Goal: Task Accomplishment & Management: Manage account settings

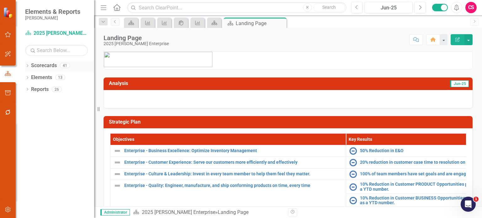
click at [26, 65] on icon "Dropdown" at bounding box center [27, 66] width 4 height 3
click at [31, 77] on icon "Dropdown" at bounding box center [30, 77] width 5 height 4
click at [36, 88] on icon "Dropdown" at bounding box center [37, 89] width 5 height 4
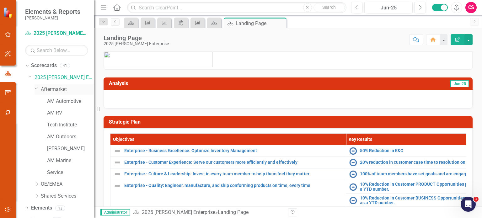
click at [36, 88] on icon "Dropdown" at bounding box center [37, 88] width 4 height 5
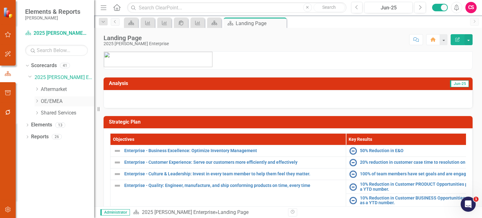
click at [37, 103] on div "Dropdown" at bounding box center [37, 101] width 5 height 5
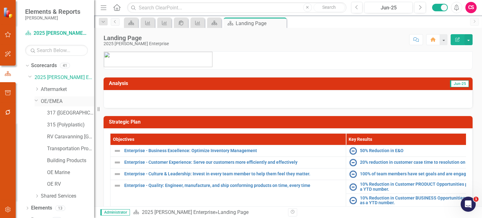
click at [37, 103] on div "Dropdown OE/EMEA" at bounding box center [65, 101] width 60 height 10
click at [37, 99] on icon "Dropdown" at bounding box center [37, 100] width 4 height 5
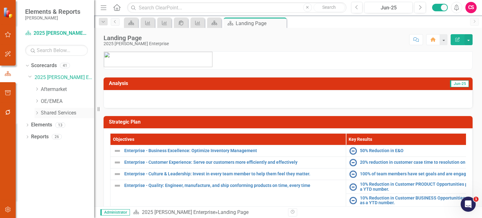
click at [37, 113] on icon "Dropdown" at bounding box center [37, 113] width 5 height 4
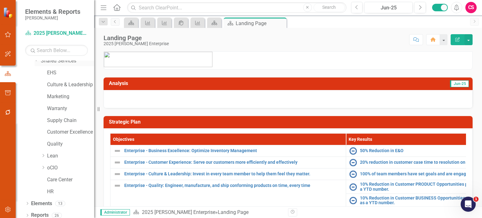
scroll to position [52, 0]
click at [42, 155] on icon "Dropdown" at bounding box center [43, 155] width 5 height 4
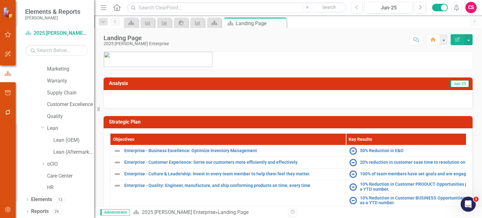
drag, startPoint x: 96, startPoint y: 138, endPoint x: 70, endPoint y: 146, distance: 27.4
click at [99, 137] on div "Resize" at bounding box center [96, 109] width 5 height 218
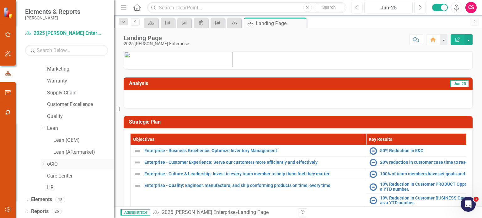
click at [41, 164] on icon "Dropdown" at bounding box center [43, 164] width 5 height 4
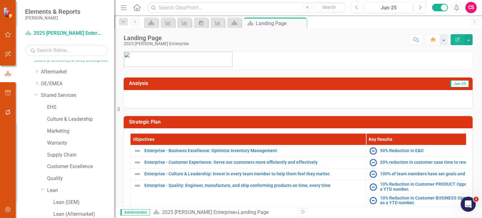
scroll to position [0, 0]
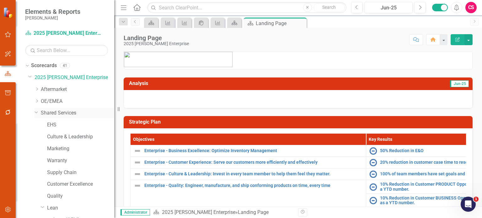
click at [36, 113] on icon "Dropdown" at bounding box center [37, 112] width 4 height 5
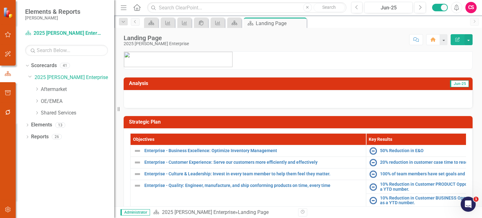
scroll to position [34, 0]
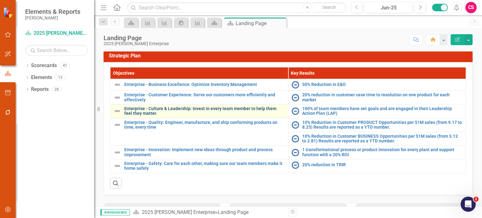
scroll to position [63, 0]
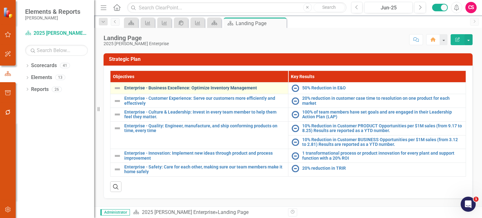
click at [221, 86] on link "Enterprise - Business Excellence: Optimize Inventory Management" at bounding box center [204, 88] width 161 height 5
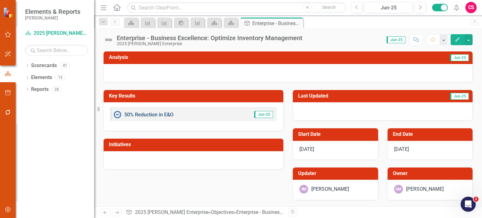
click at [140, 114] on link "50% Reduction in E&O" at bounding box center [148, 115] width 49 height 6
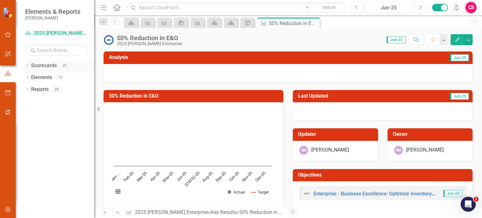
click at [28, 66] on icon at bounding box center [28, 65] width 2 height 3
click at [38, 76] on link "2025 [PERSON_NAME] Enterprise" at bounding box center [65, 77] width 60 height 7
click at [30, 77] on icon "Dropdown" at bounding box center [30, 77] width 5 height 4
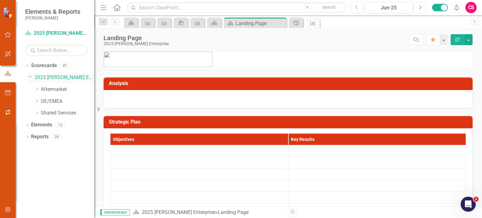
click at [31, 76] on icon "Dropdown" at bounding box center [30, 76] width 4 height 5
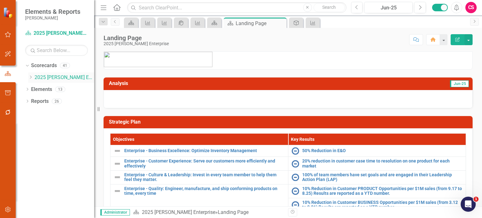
click at [31, 76] on icon "Dropdown" at bounding box center [30, 77] width 5 height 4
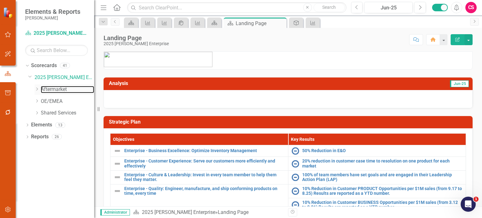
click at [63, 90] on link "Aftermarket" at bounding box center [67, 89] width 53 height 7
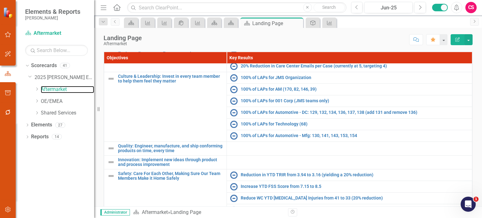
scroll to position [30, 0]
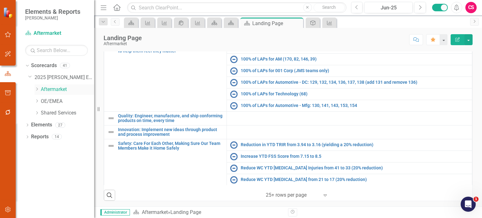
click at [35, 90] on icon "Dropdown" at bounding box center [37, 89] width 5 height 4
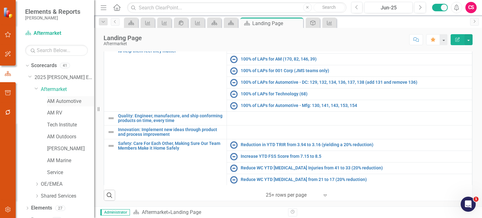
click at [63, 100] on link "AM Automotive" at bounding box center [70, 101] width 47 height 7
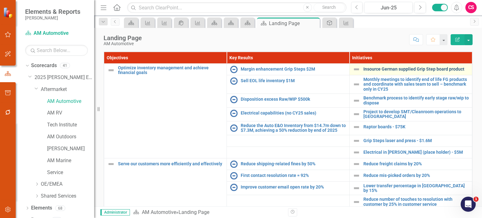
click at [369, 68] on link "Insource German supplied Grip Step board product" at bounding box center [415, 69] width 105 height 5
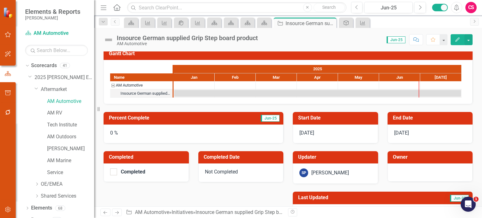
scroll to position [64, 0]
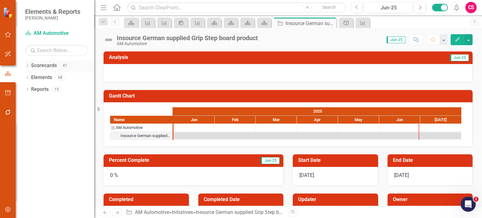
click at [27, 64] on div "Dropdown" at bounding box center [27, 66] width 4 height 5
click at [32, 79] on icon "Dropdown" at bounding box center [30, 77] width 5 height 4
click at [36, 90] on icon "Dropdown" at bounding box center [37, 89] width 5 height 4
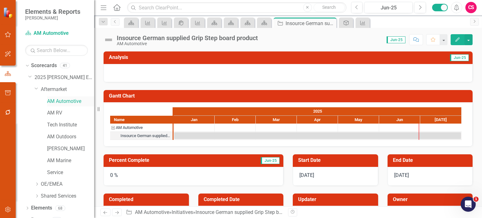
click at [51, 100] on link "AM Automotive" at bounding box center [70, 101] width 47 height 7
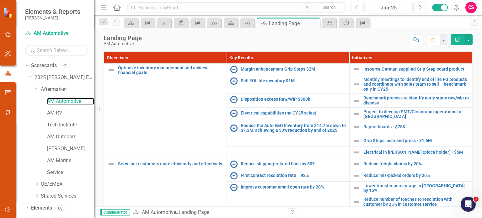
scroll to position [8, 0]
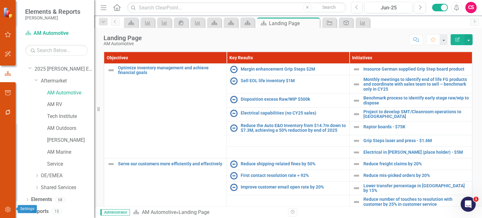
click at [8, 214] on button "button" at bounding box center [8, 209] width 14 height 13
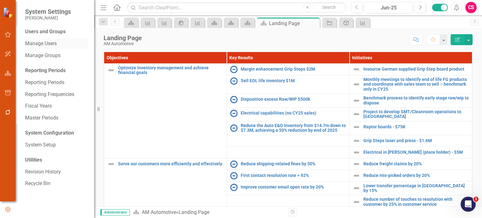
click at [48, 42] on link "Manage Users" at bounding box center [56, 43] width 63 height 7
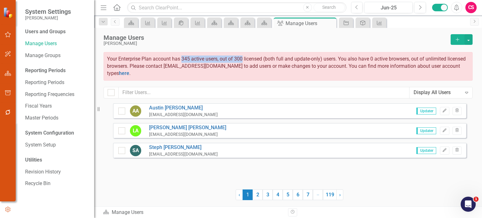
drag, startPoint x: 182, startPoint y: 60, endPoint x: 243, endPoint y: 60, distance: 61.2
click at [243, 60] on span "Your Enterprise Plan account has 345 active users, out of 300 licensed (both fu…" at bounding box center [286, 66] width 359 height 20
drag, startPoint x: 184, startPoint y: 60, endPoint x: 190, endPoint y: 60, distance: 5.7
click at [190, 60] on span "Your Enterprise Plan account has 345 active users, out of 300 licensed (both fu…" at bounding box center [286, 66] width 359 height 20
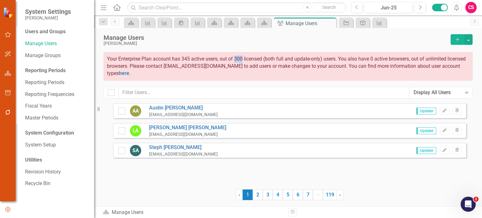
drag, startPoint x: 236, startPoint y: 60, endPoint x: 243, endPoint y: 60, distance: 7.5
click at [243, 60] on span "Your Enterprise Plan account has 345 active users, out of 300 licensed (both fu…" at bounding box center [286, 66] width 359 height 20
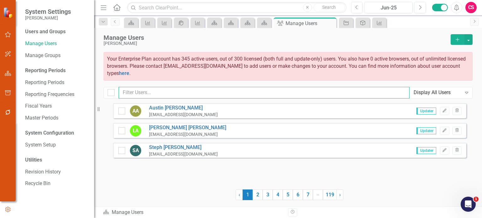
click at [238, 93] on input "text" at bounding box center [264, 93] width 291 height 12
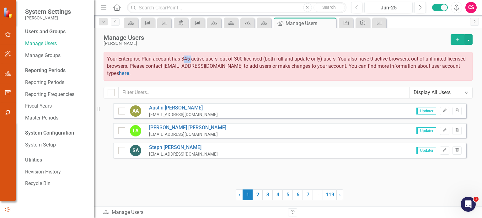
drag, startPoint x: 191, startPoint y: 58, endPoint x: 184, endPoint y: 59, distance: 7.6
click at [184, 59] on span "Your Enterprise Plan account has 345 active users, out of 300 licensed (both fu…" at bounding box center [286, 66] width 359 height 20
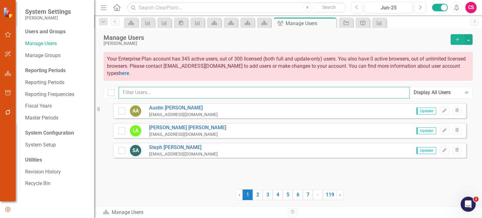
click at [227, 87] on input "text" at bounding box center [264, 93] width 291 height 12
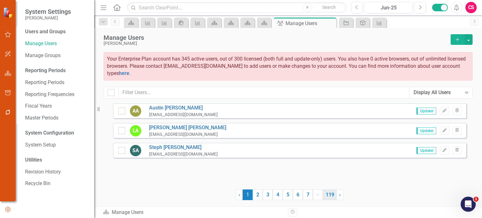
click at [333, 198] on link "119" at bounding box center [330, 194] width 14 height 11
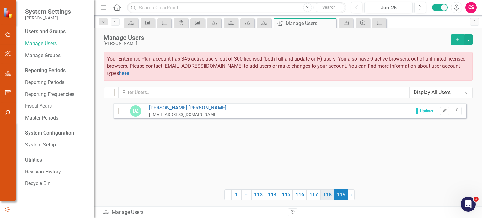
click at [323, 192] on link "118" at bounding box center [327, 194] width 14 height 11
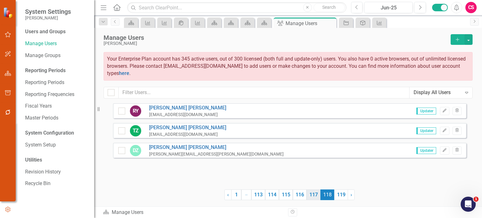
click at [317, 196] on link "117" at bounding box center [314, 194] width 14 height 11
click at [325, 195] on link "118" at bounding box center [327, 194] width 14 height 11
click at [339, 196] on link "119" at bounding box center [341, 194] width 14 height 11
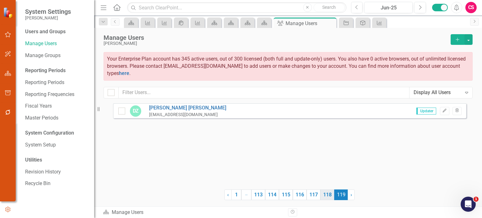
click at [327, 195] on link "118" at bounding box center [327, 194] width 14 height 11
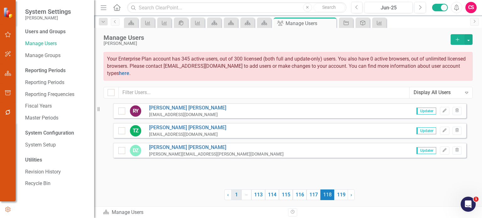
click at [237, 194] on link "1" at bounding box center [236, 194] width 10 height 11
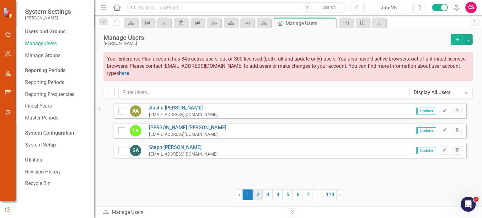
click at [258, 195] on link "2" at bounding box center [258, 194] width 10 height 11
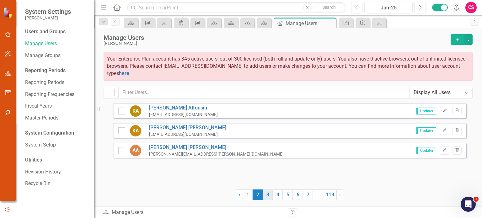
click at [265, 195] on link "3" at bounding box center [268, 194] width 10 height 11
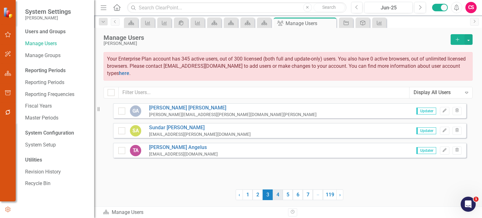
click at [273, 195] on link "4" at bounding box center [278, 194] width 10 height 11
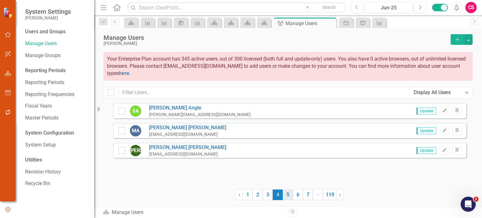
click at [286, 196] on link "5" at bounding box center [288, 194] width 10 height 11
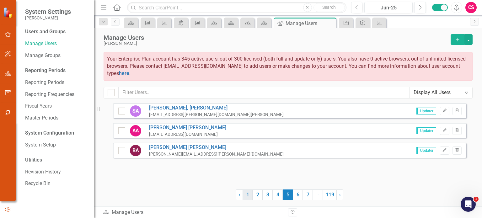
click at [245, 195] on link "1" at bounding box center [248, 194] width 10 height 11
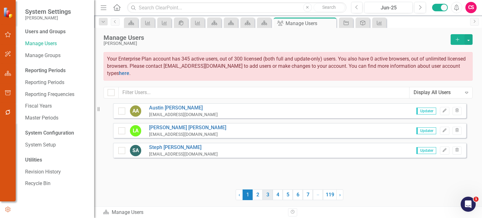
drag, startPoint x: 259, startPoint y: 194, endPoint x: 271, endPoint y: 195, distance: 12.6
click at [259, 194] on link "2" at bounding box center [258, 194] width 10 height 11
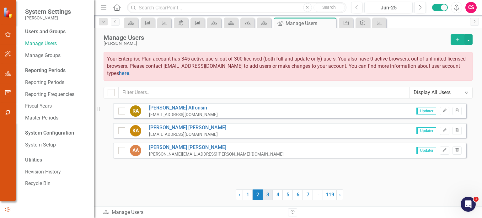
click at [271, 195] on link "3" at bounding box center [268, 194] width 10 height 11
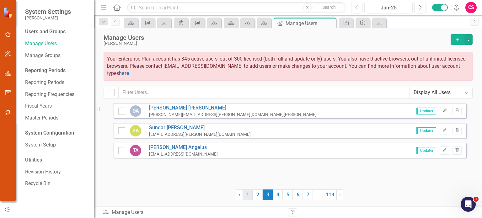
click at [246, 195] on link "1" at bounding box center [248, 194] width 10 height 11
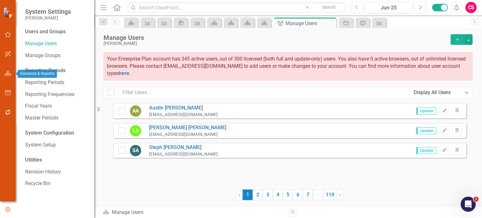
click at [11, 75] on button "button" at bounding box center [8, 73] width 14 height 13
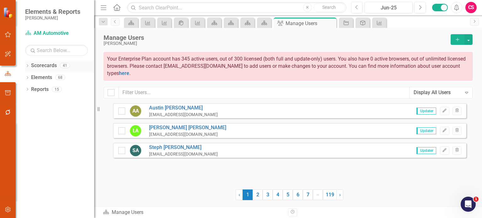
click at [26, 67] on icon "Dropdown" at bounding box center [27, 66] width 4 height 3
click at [30, 77] on icon "Dropdown" at bounding box center [30, 77] width 5 height 4
click at [56, 51] on input "text" at bounding box center [56, 50] width 63 height 11
type input "care"
click at [62, 112] on link "Care Center" at bounding box center [70, 112] width 47 height 7
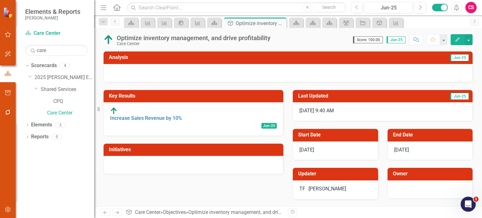
click at [455, 43] on button "Edit" at bounding box center [458, 39] width 14 height 11
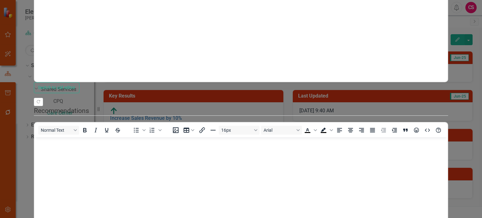
drag, startPoint x: 407, startPoint y: 40, endPoint x: 400, endPoint y: 40, distance: 6.3
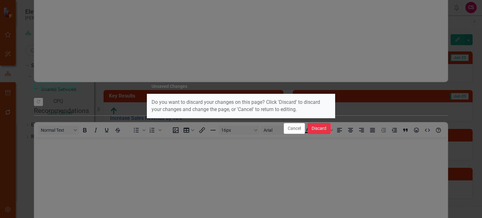
click at [319, 131] on button "Discard" at bounding box center [318, 128] width 23 height 11
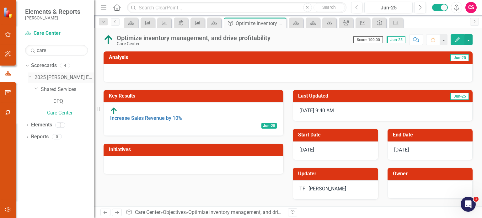
click at [41, 75] on link "2025 [PERSON_NAME] Enterprise" at bounding box center [65, 77] width 60 height 7
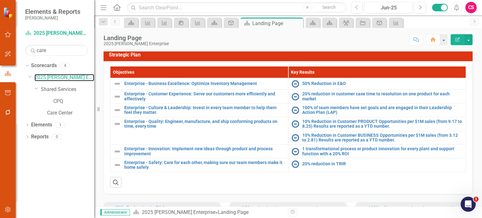
scroll to position [67, 0]
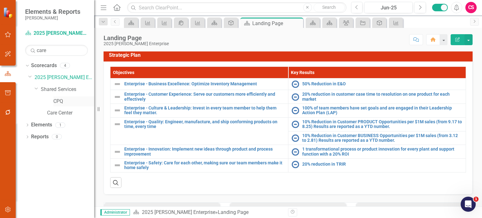
click at [56, 99] on link "CPQ" at bounding box center [73, 101] width 41 height 7
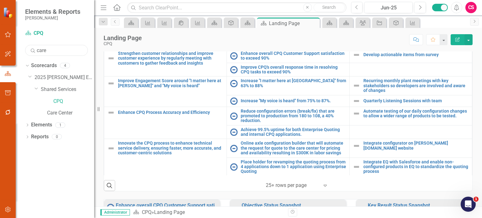
click at [45, 49] on input "care" at bounding box center [56, 50] width 63 height 11
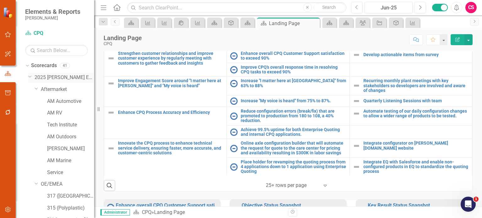
click at [49, 75] on link "2025 [PERSON_NAME] Enterprise" at bounding box center [65, 77] width 60 height 7
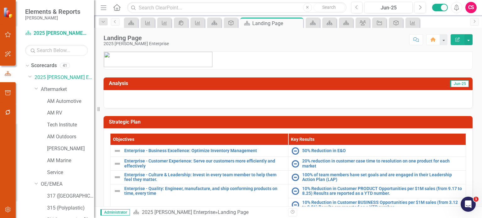
click at [241, 45] on div "Score: N/A Jun-25 Completed Comment Home Edit Report" at bounding box center [322, 39] width 301 height 11
click at [9, 115] on button "button" at bounding box center [8, 112] width 14 height 13
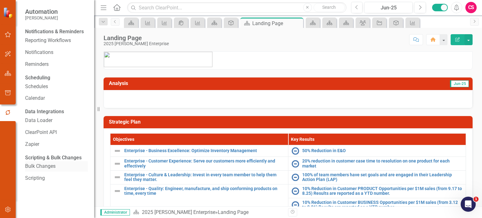
click at [43, 170] on link "Bulk Changes" at bounding box center [56, 166] width 63 height 7
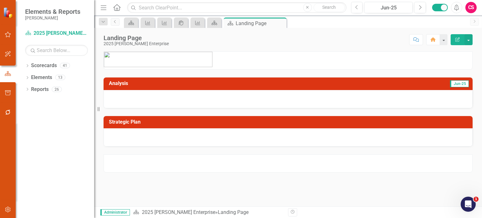
click at [8, 213] on button "button" at bounding box center [8, 209] width 14 height 13
click at [8, 113] on icon "button" at bounding box center [8, 112] width 7 height 5
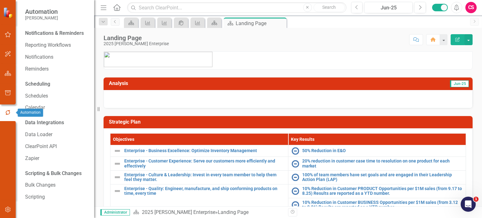
click at [41, 190] on div "Scripting & Bulk Changes Bulk Changes Scripting" at bounding box center [56, 185] width 63 height 34
click at [42, 185] on link "Bulk Changes" at bounding box center [56, 185] width 63 height 7
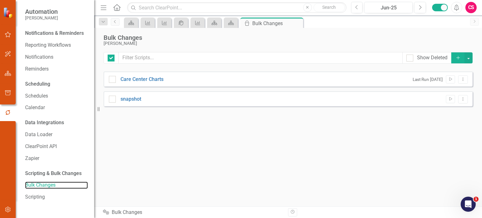
checkbox input "false"
click at [137, 100] on link "snapshot" at bounding box center [130, 99] width 21 height 7
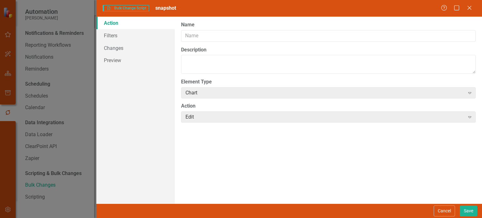
type input "snapshot"
click at [440, 212] on button "Cancel" at bounding box center [444, 210] width 21 height 11
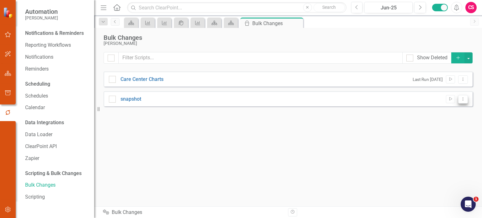
click at [463, 99] on icon "Dropdown Menu" at bounding box center [462, 99] width 5 height 4
click at [437, 144] on link "Trash Delete Script" at bounding box center [442, 144] width 50 height 12
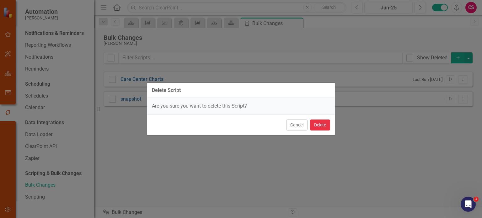
click at [322, 125] on button "Delete" at bounding box center [320, 125] width 20 height 11
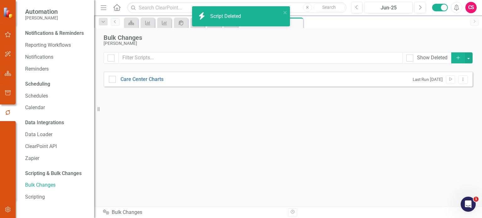
click at [458, 60] on button "Add" at bounding box center [458, 57] width 14 height 11
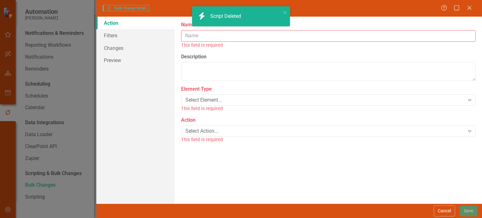
click at [195, 36] on input "Name" at bounding box center [328, 36] width 295 height 12
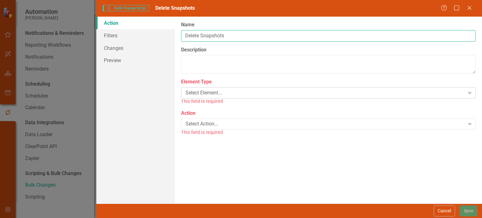
type input "Delete Snapshots"
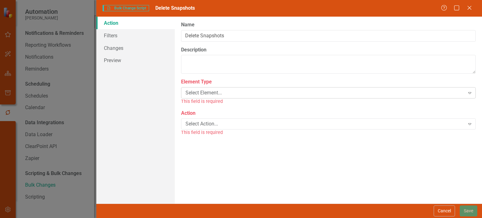
click at [211, 92] on div "Select Element..." at bounding box center [324, 92] width 279 height 7
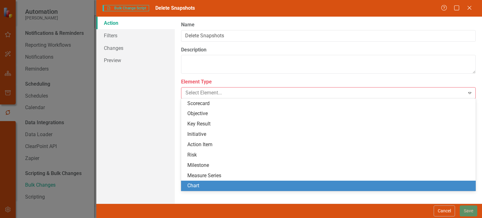
drag, startPoint x: 201, startPoint y: 184, endPoint x: 205, endPoint y: 133, distance: 51.0
click at [201, 183] on div "Chart" at bounding box center [329, 185] width 285 height 7
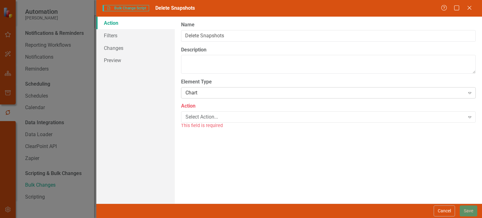
click at [205, 90] on div "Chart" at bounding box center [324, 92] width 279 height 7
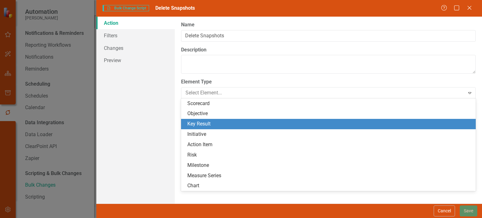
drag, startPoint x: 201, startPoint y: 169, endPoint x: 203, endPoint y: 125, distance: 43.4
click at [203, 125] on div "Scorecard Objective Key Result Initiative Action Item Risk Milestone Measure Se…" at bounding box center [328, 145] width 295 height 93
click at [207, 121] on div "Key Result" at bounding box center [329, 123] width 285 height 7
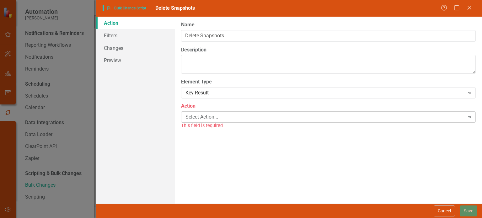
click at [208, 115] on div "Select Action..." at bounding box center [324, 116] width 279 height 7
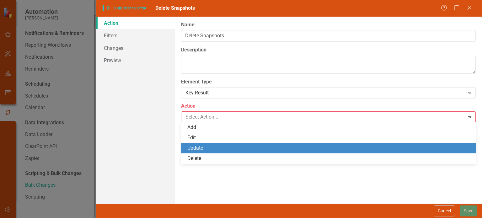
drag, startPoint x: 198, startPoint y: 147, endPoint x: 197, endPoint y: 159, distance: 11.7
click at [197, 159] on div "Add Edit Update Delete" at bounding box center [328, 142] width 295 height 41
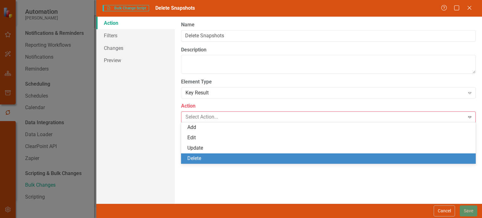
click at [197, 159] on div "Delete" at bounding box center [329, 158] width 285 height 7
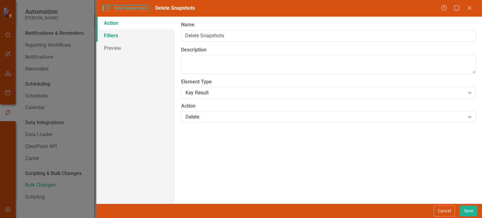
drag, startPoint x: 145, startPoint y: 32, endPoint x: 157, endPoint y: 36, distance: 12.5
click at [145, 32] on link "Filters" at bounding box center [135, 35] width 78 height 13
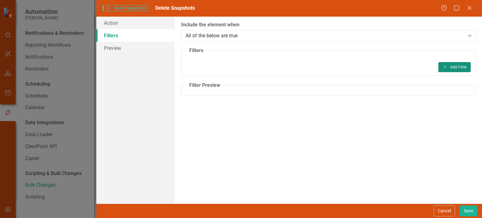
click at [454, 64] on button "Add Add Filter" at bounding box center [454, 67] width 32 height 10
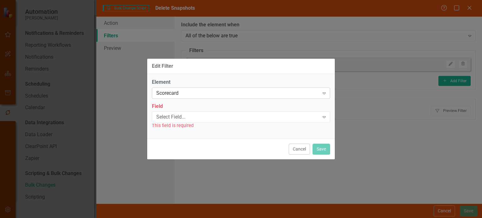
click at [216, 98] on div "Scorecard Expand" at bounding box center [241, 93] width 178 height 11
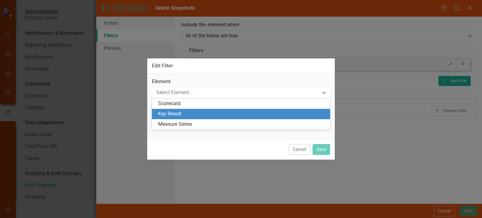
click at [210, 110] on div "Key Result" at bounding box center [241, 114] width 178 height 10
click at [209, 111] on div "Field Select Field... Expand This field is required" at bounding box center [241, 116] width 178 height 26
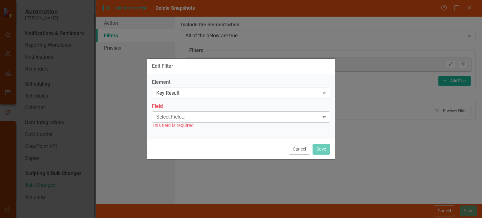
click at [205, 123] on div "This field is required" at bounding box center [241, 125] width 178 height 7
click at [202, 115] on div "Select Field..." at bounding box center [237, 117] width 163 height 7
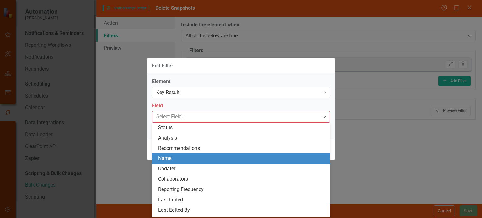
click at [180, 160] on div "Name" at bounding box center [242, 158] width 168 height 7
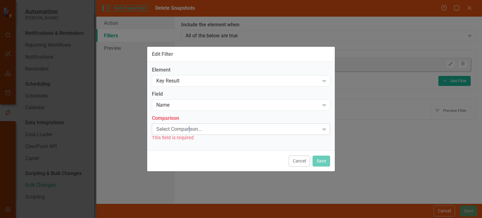
click at [189, 125] on div "Select Comparison... Expand" at bounding box center [241, 129] width 178 height 11
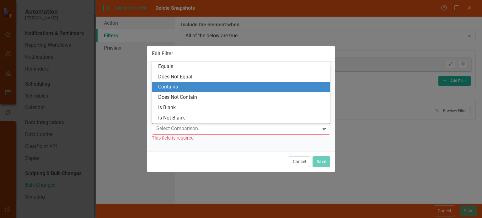
click at [191, 84] on div "Contains" at bounding box center [241, 87] width 178 height 10
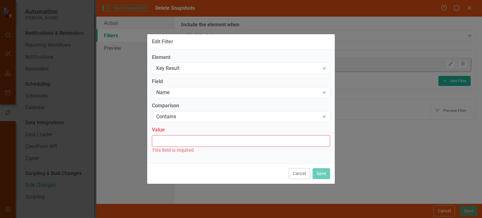
click at [186, 141] on input "Value" at bounding box center [241, 141] width 178 height 12
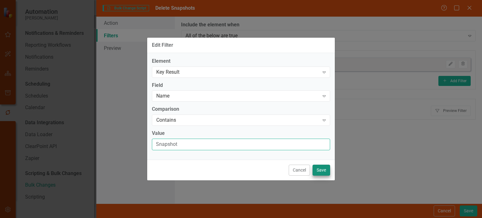
type input "Snapshot"
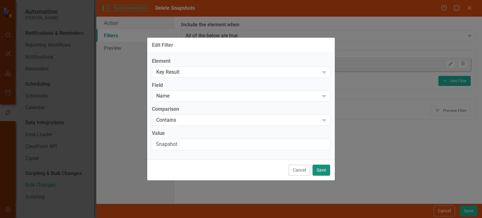
drag, startPoint x: 323, startPoint y: 173, endPoint x: 385, endPoint y: 123, distance: 79.2
click at [323, 173] on button "Save" at bounding box center [321, 170] width 18 height 11
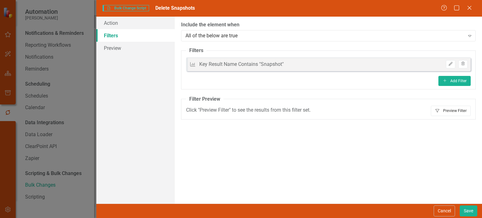
click at [445, 112] on button "Filter Preview Filter" at bounding box center [451, 111] width 40 height 10
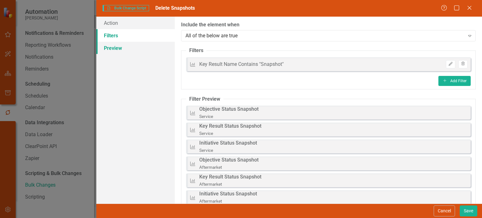
click at [132, 50] on link "Preview" at bounding box center [135, 48] width 78 height 13
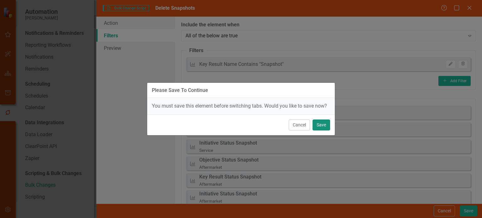
click at [327, 129] on button "Save" at bounding box center [321, 125] width 18 height 11
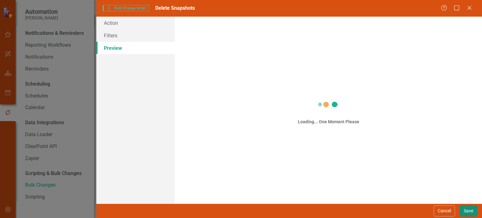
click at [469, 208] on button "Save" at bounding box center [469, 210] width 18 height 11
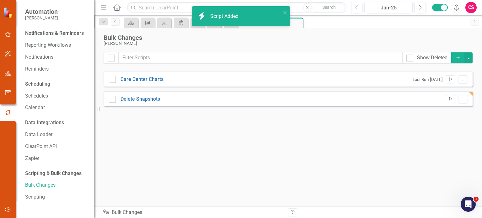
click at [450, 98] on icon "Run Script" at bounding box center [450, 99] width 5 height 4
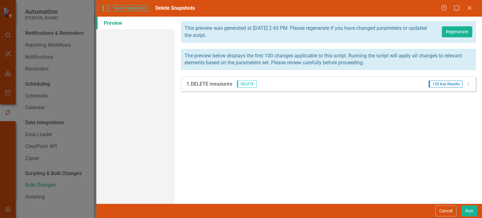
click at [466, 83] on div "120 Key Results Dropdown" at bounding box center [447, 84] width 47 height 7
click at [469, 83] on icon "Dropdown" at bounding box center [468, 84] width 5 height 4
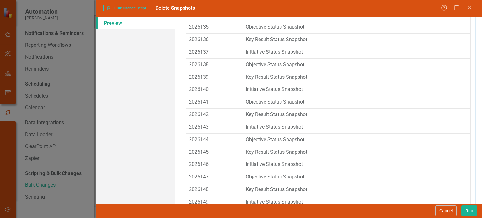
scroll to position [1411, 0]
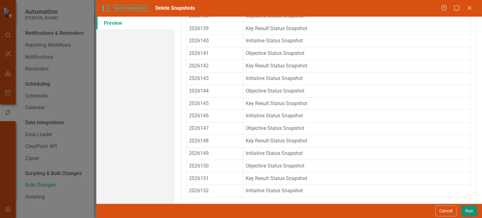
click at [468, 212] on button "Run" at bounding box center [469, 210] width 16 height 11
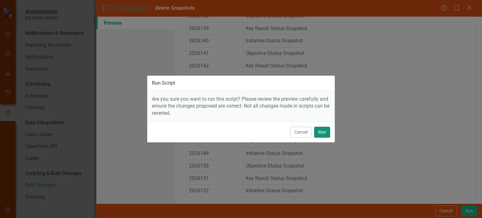
click at [324, 136] on button "Run" at bounding box center [322, 132] width 16 height 11
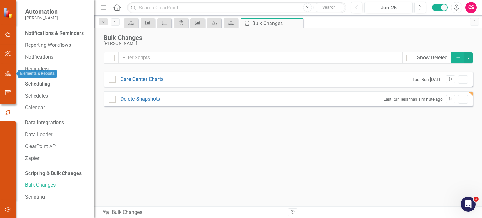
click at [8, 75] on icon "button" at bounding box center [8, 73] width 7 height 5
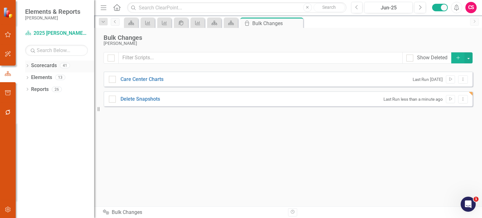
click at [26, 66] on icon "Dropdown" at bounding box center [27, 66] width 4 height 3
click at [40, 75] on link "2025 [PERSON_NAME] Enterprise" at bounding box center [65, 77] width 60 height 7
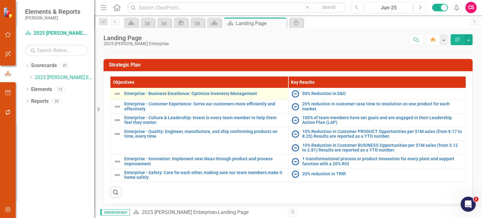
scroll to position [56, 0]
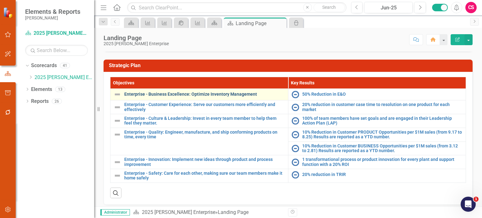
click at [180, 95] on link "Enterprise - Business Excellence: Optimize Inventory Management" at bounding box center [204, 94] width 161 height 5
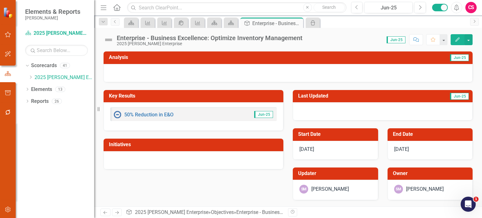
click at [457, 42] on button "Edit" at bounding box center [458, 39] width 14 height 11
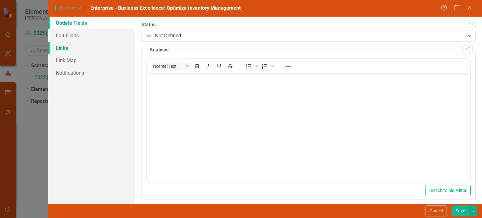
click at [83, 47] on link "Links" at bounding box center [91, 48] width 87 height 13
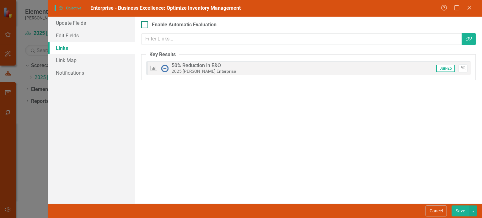
click at [145, 24] on div at bounding box center [144, 24] width 7 height 7
click at [145, 24] on input "Enable Automatic Evaluation" at bounding box center [143, 23] width 4 height 4
checkbox input "true"
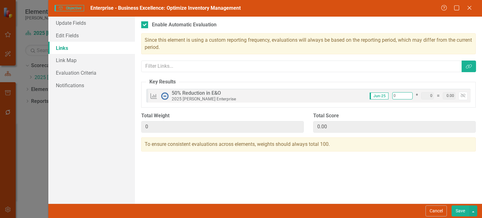
drag, startPoint x: 395, startPoint y: 96, endPoint x: 387, endPoint y: 97, distance: 7.9
click at [387, 97] on div "Jun-25 0 * 0 = 0.00 Unlink" at bounding box center [416, 96] width 103 height 8
type input "1"
type input "10"
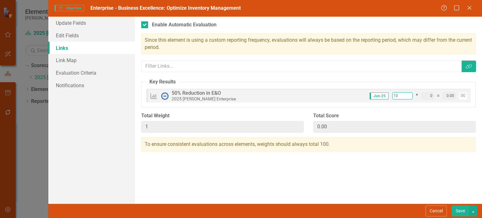
type input "10"
type input "100"
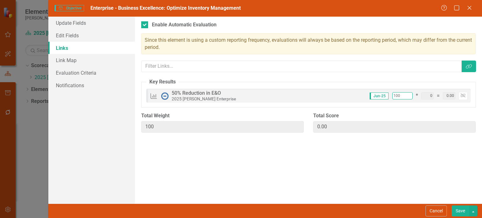
type input "100"
click at [344, 107] on fieldset "Key Results Key Results 50% Reduction in E&O 2025 [PERSON_NAME] Enterprise Jun-…" at bounding box center [308, 92] width 334 height 29
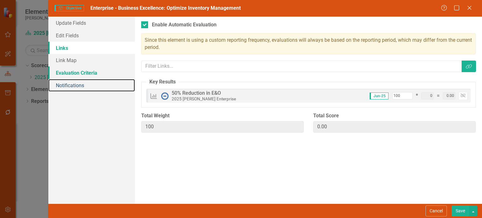
drag, startPoint x: 79, startPoint y: 80, endPoint x: 83, endPoint y: 74, distance: 7.1
click at [79, 80] on link "Notifications" at bounding box center [91, 85] width 87 height 13
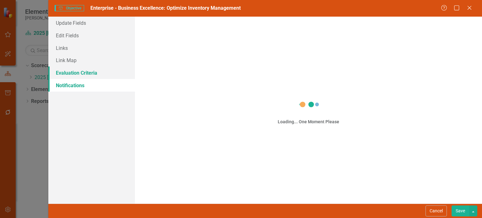
click at [83, 74] on link "Evaluation Criteria" at bounding box center [91, 73] width 87 height 13
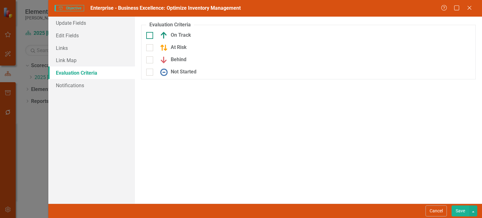
click at [154, 33] on div "On Track" at bounding box center [197, 36] width 102 height 8
click at [150, 33] on input "On Track" at bounding box center [148, 34] width 4 height 4
checkbox input "true"
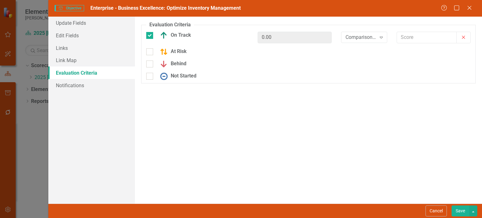
drag, startPoint x: 152, startPoint y: 60, endPoint x: 151, endPoint y: 70, distance: 10.2
click at [152, 61] on div "Behind" at bounding box center [197, 64] width 102 height 8
click at [150, 61] on input "Behind" at bounding box center [148, 63] width 4 height 4
checkbox input "true"
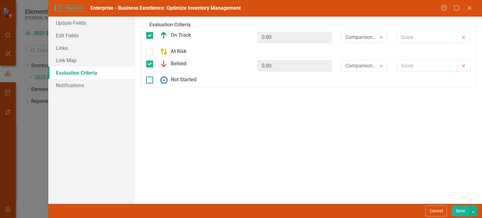
click at [150, 80] on div at bounding box center [149, 80] width 7 height 7
click at [150, 80] on input "Not Started" at bounding box center [148, 79] width 4 height 4
checkbox input "true"
click at [365, 31] on fieldset "Evaluation Criteria Objectives are unique in ClearPoint as they can be evaluate…" at bounding box center [308, 56] width 334 height 70
click at [364, 39] on div "Comparison..." at bounding box center [360, 37] width 31 height 7
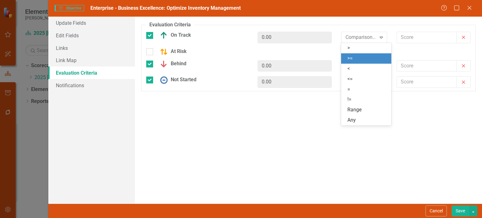
drag, startPoint x: 364, startPoint y: 60, endPoint x: 399, endPoint y: 39, distance: 41.4
click at [364, 60] on div ">=" at bounding box center [367, 58] width 40 height 7
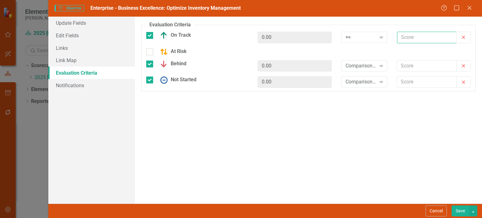
click at [403, 38] on input "text" at bounding box center [427, 38] width 60 height 12
type input "75"
click at [376, 63] on div "Comparison..." at bounding box center [360, 65] width 31 height 7
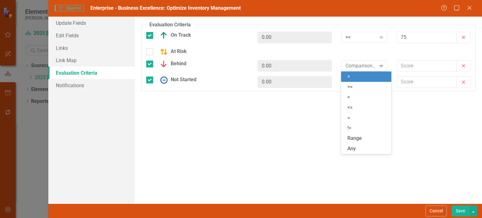
click at [365, 75] on div ">" at bounding box center [367, 76] width 40 height 7
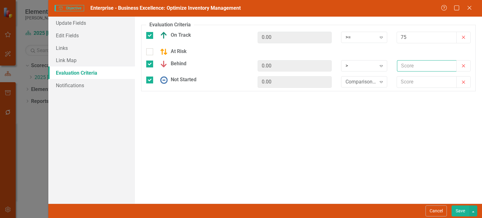
click at [414, 61] on input "text" at bounding box center [427, 66] width 60 height 12
type input "0"
click at [377, 84] on div "Expand" at bounding box center [381, 82] width 11 height 10
click at [354, 163] on div "Any" at bounding box center [367, 165] width 40 height 7
click at [318, 148] on div "Evaluation Criteria Objectives are unique in ClearPoint as they can be evaluate…" at bounding box center [308, 110] width 347 height 187
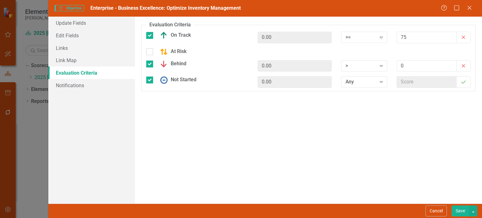
click at [305, 138] on div "Evaluation Criteria Objectives are unique in ClearPoint as they can be evaluate…" at bounding box center [308, 110] width 347 height 187
click at [465, 209] on button "Save" at bounding box center [460, 210] width 18 height 11
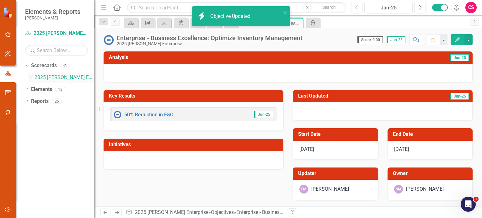
click at [30, 77] on icon "Dropdown" at bounding box center [30, 77] width 5 height 4
click at [54, 50] on input "text" at bounding box center [56, 50] width 63 height 11
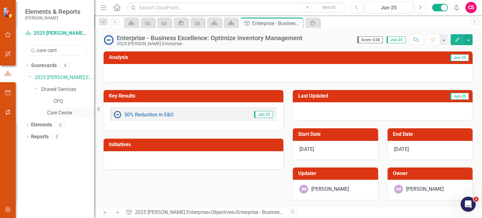
type input "care cent"
click at [59, 115] on link "Care Center" at bounding box center [70, 112] width 47 height 7
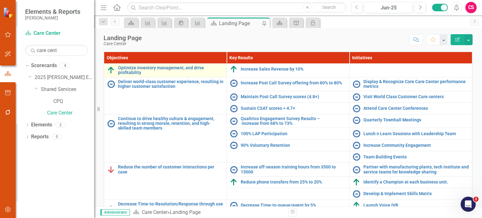
click at [156, 64] on td "Optimize inventory management, and drive profitability Link Map View Link Map E…" at bounding box center [165, 71] width 123 height 14
click at [156, 67] on link "Optimize inventory management, and drive profitability" at bounding box center [170, 71] width 105 height 10
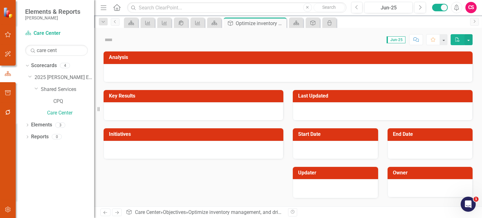
click at [459, 40] on icon "PDF" at bounding box center [458, 39] width 6 height 4
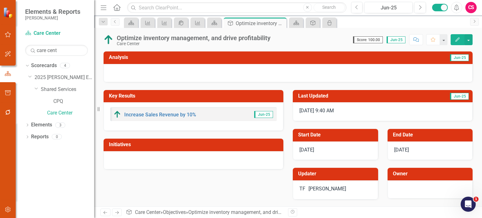
click at [459, 40] on icon "Edit" at bounding box center [458, 39] width 6 height 4
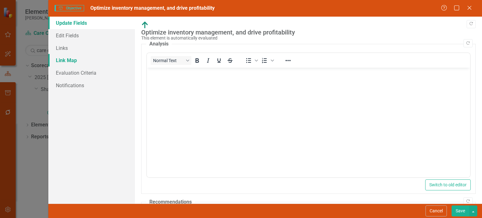
click at [90, 62] on link "Link Map" at bounding box center [91, 60] width 87 height 13
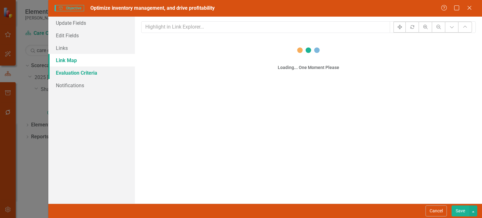
click at [90, 74] on link "Evaluation Criteria" at bounding box center [91, 73] width 87 height 13
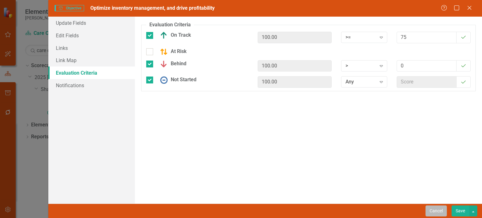
click at [437, 211] on button "Cancel" at bounding box center [435, 210] width 21 height 11
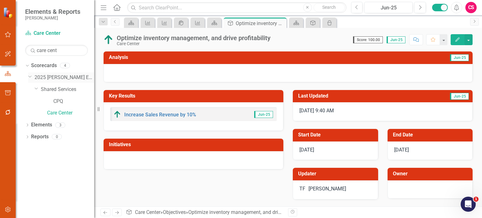
click at [45, 77] on link "2025 [PERSON_NAME] Enterprise" at bounding box center [65, 77] width 60 height 7
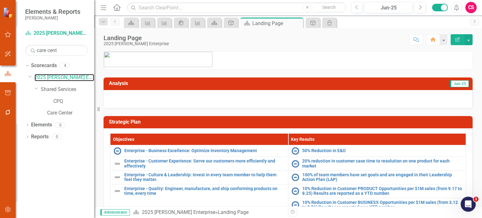
scroll to position [49, 0]
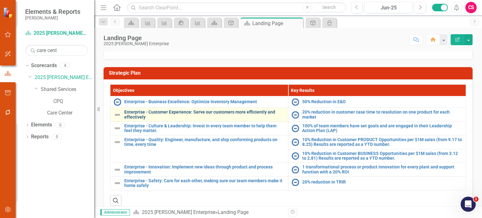
click at [181, 111] on link "Enterprise - Customer Experience: Serve our customers more efficiently and effe…" at bounding box center [204, 115] width 161 height 10
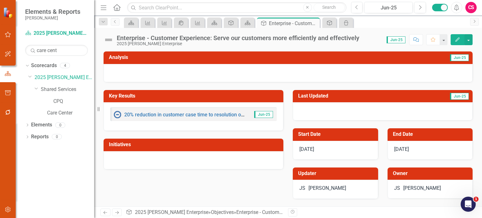
click at [455, 42] on button "Edit" at bounding box center [458, 39] width 14 height 11
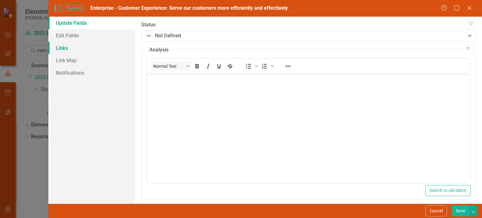
click at [75, 49] on link "Links" at bounding box center [91, 48] width 87 height 13
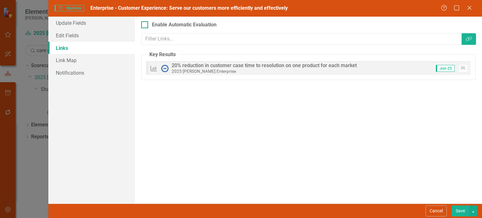
click at [147, 24] on div at bounding box center [144, 24] width 7 height 7
click at [145, 24] on input "Enable Automatic Evaluation" at bounding box center [143, 23] width 4 height 4
checkbox input "true"
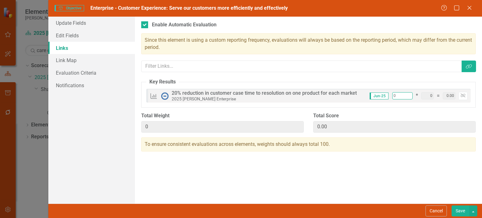
drag, startPoint x: 400, startPoint y: 103, endPoint x: 399, endPoint y: 96, distance: 6.7
click at [399, 96] on fieldset "Key Results Key Results 20% reduction in customer case time to resolution on on…" at bounding box center [308, 92] width 334 height 29
drag, startPoint x: 399, startPoint y: 95, endPoint x: 382, endPoint y: 94, distance: 17.3
click at [382, 94] on div "Jun-25 0 * 0 = 0.00 Unlink" at bounding box center [416, 96] width 103 height 8
type input "1"
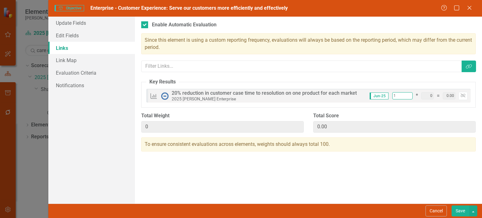
type input "1"
type input "10"
type input "100"
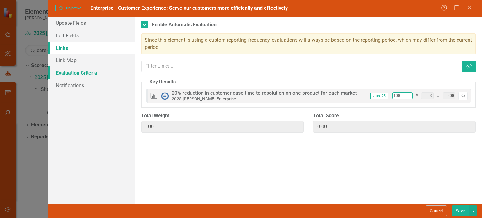
type input "100"
click at [98, 76] on link "Evaluation Criteria" at bounding box center [91, 73] width 87 height 13
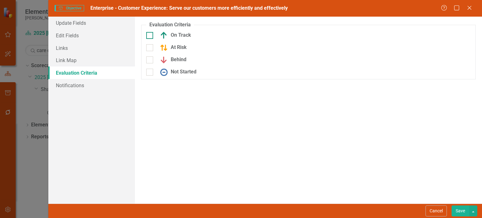
click at [174, 35] on div "On Track" at bounding box center [174, 36] width 34 height 8
click at [150, 35] on input "On Track" at bounding box center [148, 34] width 4 height 4
checkbox input "true"
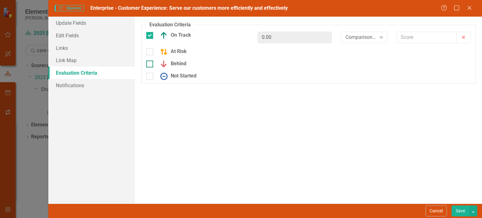
click at [173, 65] on div "Behind" at bounding box center [171, 64] width 29 height 8
click at [150, 65] on input "Behind" at bounding box center [148, 63] width 4 height 4
checkbox input "true"
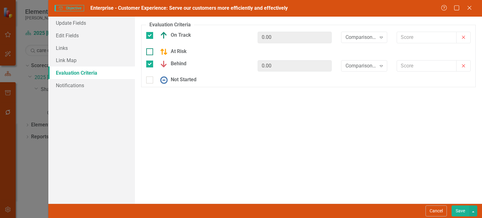
drag, startPoint x: 183, startPoint y: 78, endPoint x: 241, endPoint y: 54, distance: 62.7
click at [183, 79] on div "Not Started" at bounding box center [177, 80] width 40 height 8
click at [150, 79] on input "Not Started" at bounding box center [148, 79] width 4 height 4
checkbox input "true"
click at [366, 32] on div "Comparison... Expand" at bounding box center [364, 37] width 46 height 11
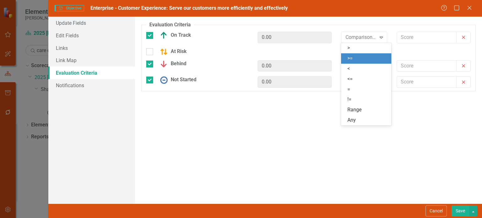
click at [359, 60] on div ">=" at bounding box center [367, 58] width 40 height 7
click at [358, 62] on div "Comparison... Expand" at bounding box center [364, 65] width 46 height 11
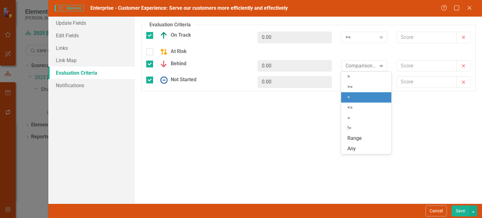
click at [351, 98] on div "<" at bounding box center [367, 97] width 40 height 7
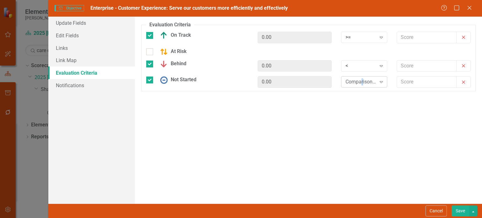
click at [362, 85] on div "Comparison... Expand" at bounding box center [364, 81] width 46 height 11
click at [355, 160] on div "> >= < <= = != Range Any" at bounding box center [366, 129] width 50 height 83
click at [355, 160] on div "Any" at bounding box center [366, 165] width 50 height 10
click at [419, 36] on input "text" at bounding box center [427, 38] width 60 height 12
type input "75"
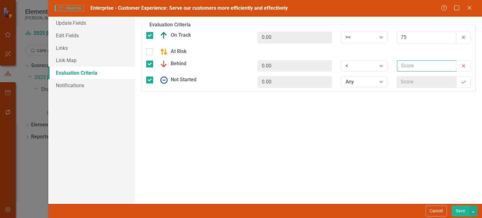
click at [413, 63] on input "text" at bounding box center [427, 66] width 60 height 12
click at [359, 67] on div "<" at bounding box center [360, 65] width 31 height 7
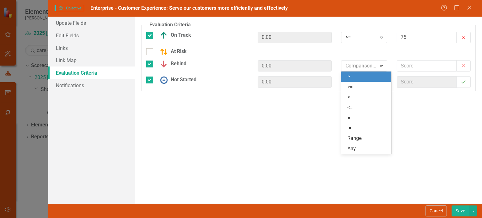
click at [359, 77] on div ">" at bounding box center [367, 76] width 40 height 7
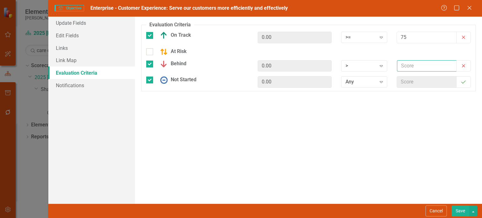
click at [407, 69] on input "text" at bounding box center [427, 66] width 60 height 12
type input "0"
click at [399, 125] on div "Evaluation Criteria Objectives are unique in ClearPoint as they can be evaluate…" at bounding box center [308, 110] width 347 height 187
click at [458, 209] on button "Save" at bounding box center [460, 210] width 18 height 11
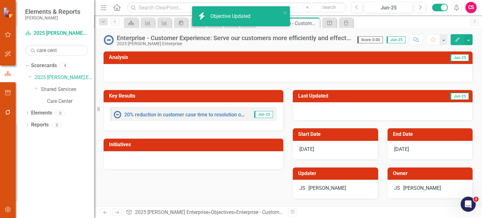
click at [115, 211] on icon "Next" at bounding box center [116, 213] width 5 height 4
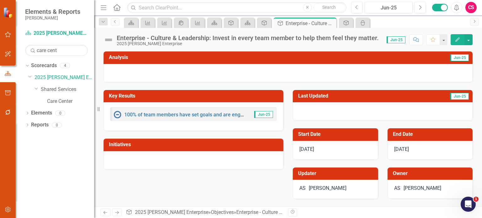
click at [454, 41] on button "Edit" at bounding box center [458, 39] width 14 height 11
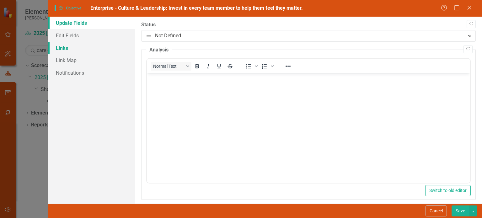
click at [98, 52] on link "Links" at bounding box center [91, 48] width 87 height 13
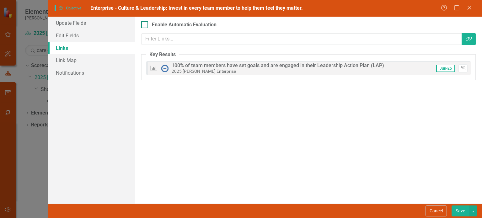
click at [148, 25] on div "Enable Automatic Evaluation" at bounding box center [308, 24] width 334 height 7
click at [145, 25] on input "Enable Automatic Evaluation" at bounding box center [143, 23] width 4 height 4
checkbox input "true"
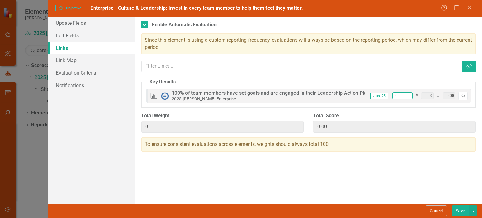
click at [391, 97] on div "Jun-25 0 * 0 = 0.00 Unlink" at bounding box center [416, 96] width 103 height 8
type input "1"
type input "10"
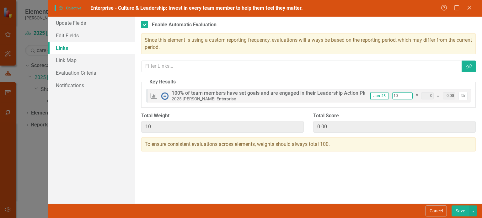
type input "100"
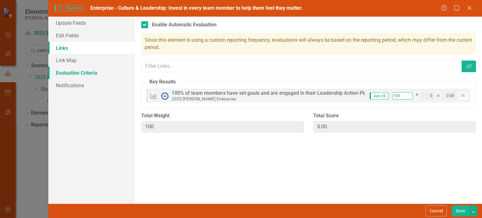
type input "100"
click at [95, 75] on link "Evaluation Criteria" at bounding box center [91, 73] width 87 height 13
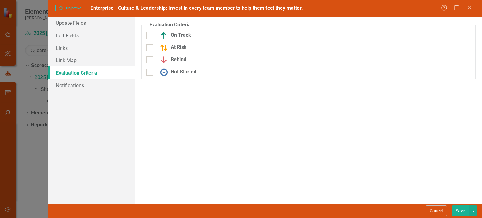
drag, startPoint x: 174, startPoint y: 32, endPoint x: 171, endPoint y: 43, distance: 10.7
click at [174, 32] on div "On Track" at bounding box center [174, 36] width 34 height 8
click at [150, 32] on input "On Track" at bounding box center [148, 34] width 4 height 4
checkbox input "true"
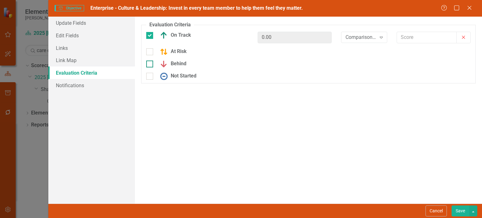
click at [170, 64] on div "Behind" at bounding box center [171, 64] width 29 height 8
click at [150, 64] on input "Behind" at bounding box center [148, 63] width 4 height 4
checkbox input "true"
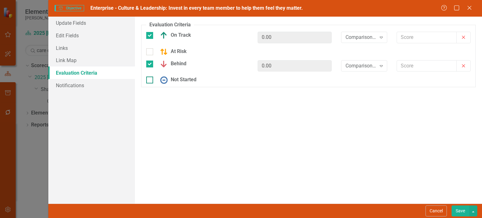
click at [180, 79] on div "Not Started" at bounding box center [177, 80] width 40 height 8
click at [150, 79] on input "Not Started" at bounding box center [148, 79] width 4 height 4
checkbox input "true"
click at [386, 38] on div "Expand" at bounding box center [381, 37] width 11 height 10
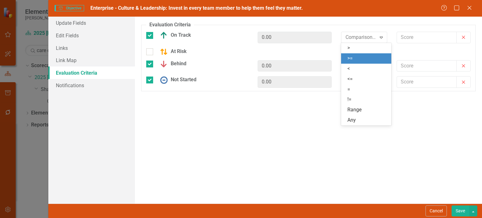
click at [364, 59] on div ">=" at bounding box center [367, 58] width 40 height 7
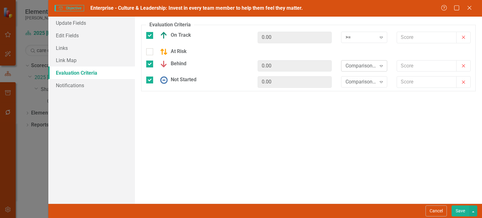
click at [360, 66] on div "Comparison..." at bounding box center [360, 65] width 31 height 7
click at [354, 98] on div "<" at bounding box center [367, 97] width 40 height 7
click at [368, 83] on div "Comparison..." at bounding box center [360, 81] width 31 height 7
click at [360, 165] on div "Any" at bounding box center [367, 165] width 40 height 7
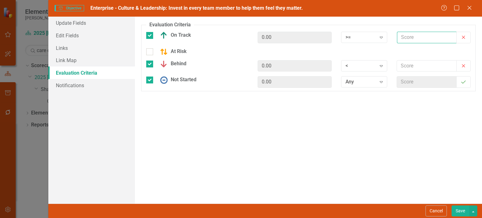
click at [410, 34] on input "text" at bounding box center [427, 38] width 60 height 12
type input "75"
click at [409, 62] on input "text" at bounding box center [427, 66] width 60 height 12
type input "0"
click at [368, 67] on div "<" at bounding box center [360, 65] width 31 height 7
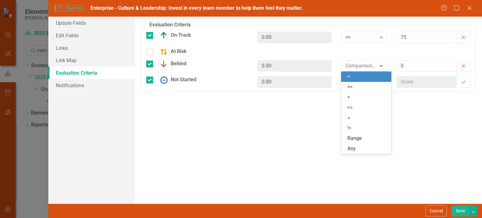
click at [365, 72] on div ">" at bounding box center [366, 77] width 50 height 10
click at [460, 210] on button "Save" at bounding box center [460, 210] width 18 height 11
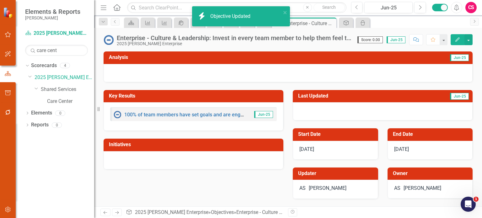
click at [117, 214] on icon "Next" at bounding box center [116, 213] width 5 height 4
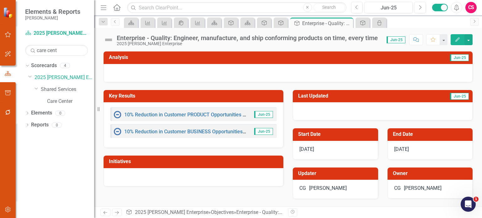
click at [456, 38] on icon "Edit" at bounding box center [458, 39] width 6 height 4
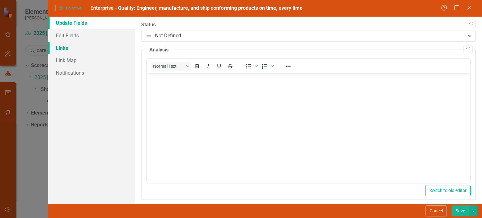
click at [87, 47] on link "Links" at bounding box center [91, 48] width 87 height 13
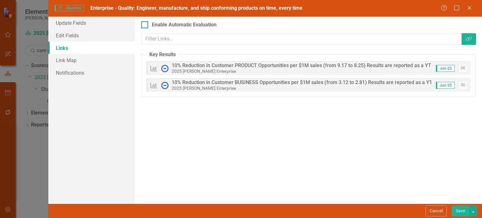
click at [149, 25] on div "Enable Automatic Evaluation" at bounding box center [308, 24] width 334 height 7
click at [145, 25] on input "Enable Automatic Evaluation" at bounding box center [143, 23] width 4 height 4
checkbox input "true"
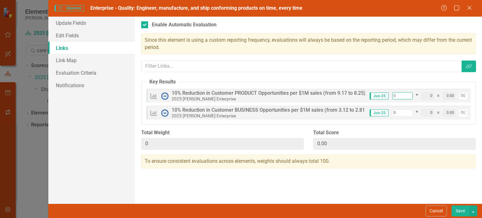
drag, startPoint x: 399, startPoint y: 98, endPoint x: 389, endPoint y: 97, distance: 10.1
click at [389, 97] on div "Jun-25 0 * 0 = 0.00 Unlink" at bounding box center [416, 96] width 103 height 8
type input "5"
type input "50"
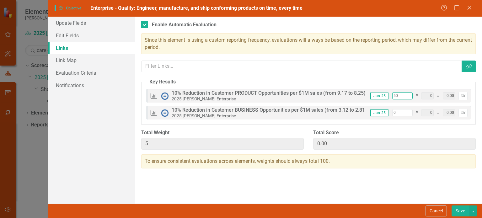
type input "50"
drag, startPoint x: 399, startPoint y: 114, endPoint x: 390, endPoint y: 117, distance: 9.9
click at [390, 117] on div "Key Results 10% Reduction in Customer BUSINESS Opportunities per $1M sales (fro…" at bounding box center [308, 113] width 324 height 14
type input "5"
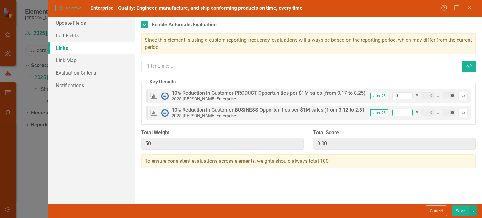
type input "55"
type input "50"
type input "100"
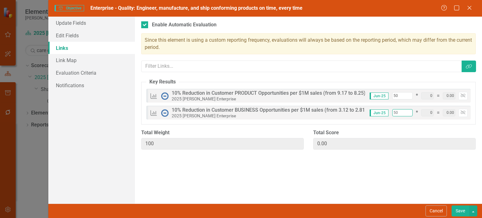
type input "50"
click at [378, 131] on label "Total Score" at bounding box center [394, 132] width 163 height 7
click at [72, 70] on link "Evaluation Criteria" at bounding box center [91, 73] width 87 height 13
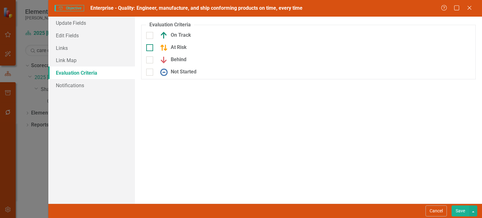
drag, startPoint x: 174, startPoint y: 34, endPoint x: 172, endPoint y: 51, distance: 18.0
click at [174, 35] on div "On Track" at bounding box center [174, 36] width 34 height 8
click at [150, 35] on input "On Track" at bounding box center [148, 34] width 4 height 4
checkbox input "true"
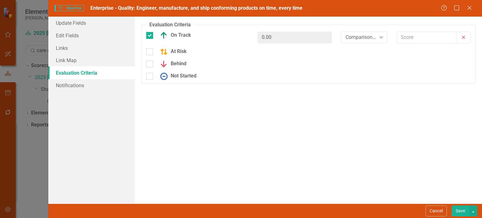
drag, startPoint x: 171, startPoint y: 65, endPoint x: 172, endPoint y: 74, distance: 9.4
click at [171, 65] on div "Behind" at bounding box center [171, 64] width 29 height 8
click at [150, 65] on input "Behind" at bounding box center [148, 63] width 4 height 4
checkbox input "true"
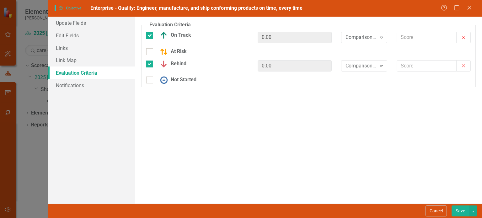
drag, startPoint x: 172, startPoint y: 81, endPoint x: 217, endPoint y: 70, distance: 46.8
click at [172, 81] on div "Not Started" at bounding box center [177, 80] width 40 height 8
click at [150, 81] on input "Not Started" at bounding box center [148, 79] width 4 height 4
checkbox input "true"
click at [343, 40] on div "Comparison... Expand" at bounding box center [364, 37] width 46 height 11
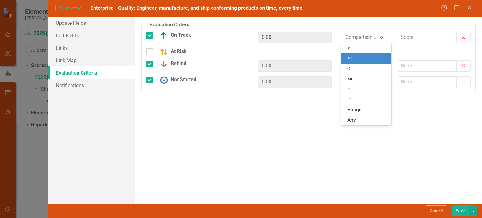
click at [344, 60] on div ">=" at bounding box center [366, 58] width 50 height 10
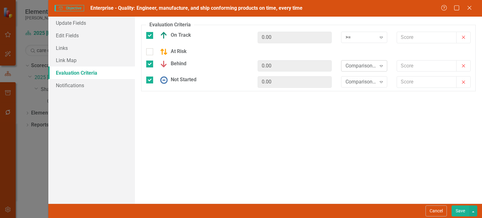
click at [345, 66] on div "Comparison..." at bounding box center [360, 65] width 31 height 7
click at [349, 76] on div ">" at bounding box center [367, 76] width 40 height 7
click at [351, 80] on div "Comparison..." at bounding box center [360, 81] width 31 height 7
click at [358, 165] on div "Any" at bounding box center [367, 165] width 40 height 7
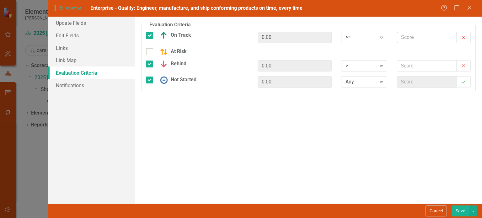
click at [401, 39] on input "text" at bounding box center [427, 38] width 60 height 12
type input "75"
drag, startPoint x: 408, startPoint y: 74, endPoint x: 413, endPoint y: 66, distance: 9.3
click at [408, 74] on div "Off Target" at bounding box center [433, 68] width 83 height 16
click at [413, 66] on input "text" at bounding box center [427, 66] width 60 height 12
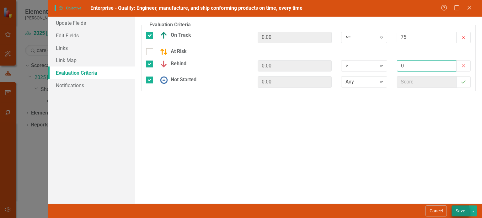
type input "0"
click at [456, 212] on button "Save" at bounding box center [460, 210] width 18 height 11
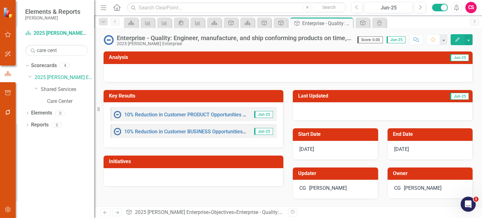
click at [118, 211] on icon "Next" at bounding box center [116, 213] width 5 height 4
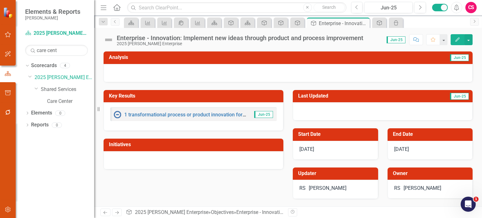
click at [459, 39] on icon "Edit" at bounding box center [458, 39] width 6 height 4
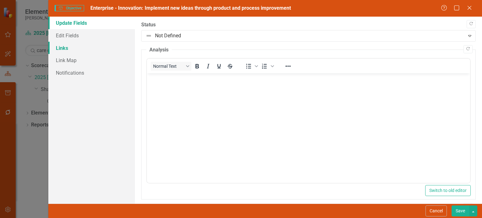
click at [88, 46] on link "Links" at bounding box center [91, 48] width 87 height 13
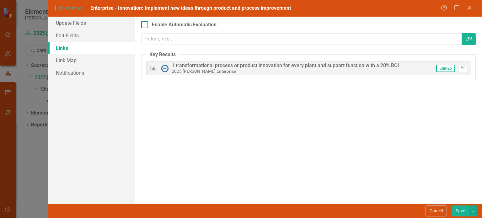
click at [166, 21] on div "Enable Automatic Evaluation" at bounding box center [184, 24] width 65 height 7
click at [145, 21] on input "Enable Automatic Evaluation" at bounding box center [143, 23] width 4 height 4
checkbox input "true"
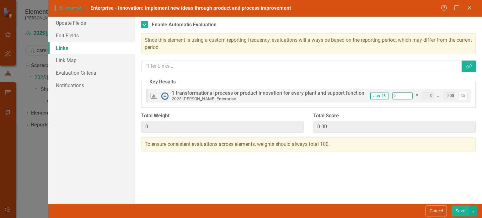
drag, startPoint x: 396, startPoint y: 97, endPoint x: 382, endPoint y: 98, distance: 13.8
click at [385, 98] on div "Jun-25 0 * 0 = 0.00 Unlink" at bounding box center [416, 96] width 103 height 8
type input "1"
type input "10"
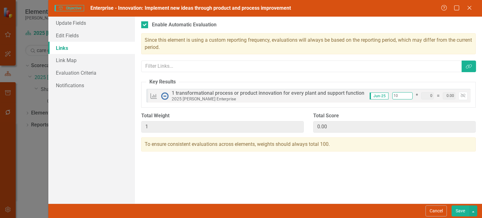
type input "10"
type input "100"
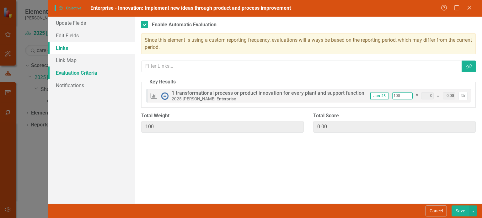
type input "100"
click at [98, 74] on link "Evaluation Criteria" at bounding box center [91, 73] width 87 height 13
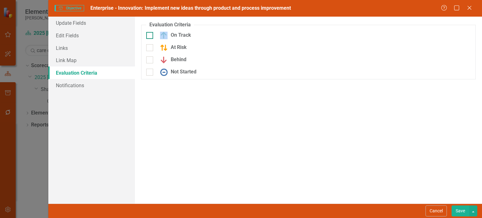
click at [153, 36] on div "On Track" at bounding box center [197, 36] width 102 height 8
click at [150, 51] on div at bounding box center [149, 47] width 7 height 7
click at [150, 48] on input "At Risk" at bounding box center [148, 46] width 4 height 4
checkbox input "true"
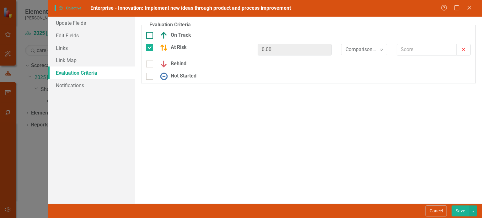
click at [151, 37] on div at bounding box center [149, 35] width 7 height 7
click at [150, 36] on input "On Track" at bounding box center [148, 34] width 4 height 4
checkbox input "true"
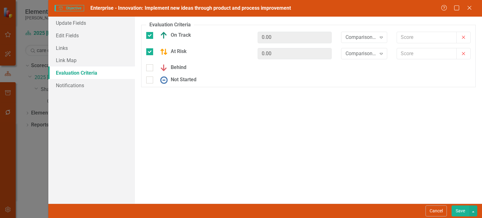
click at [149, 72] on div "Behind" at bounding box center [196, 70] width 111 height 12
click at [149, 71] on div "Behind" at bounding box center [197, 68] width 102 height 8
click at [149, 68] on input "Behind" at bounding box center [148, 66] width 4 height 4
checkbox input "true"
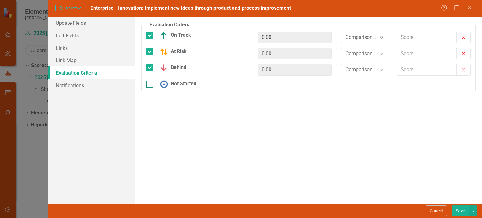
click at [149, 88] on div "Not Started" at bounding box center [197, 84] width 102 height 8
click at [149, 85] on input "Not Started" at bounding box center [148, 83] width 4 height 4
checkbox input "true"
click at [363, 37] on div "Comparison..." at bounding box center [360, 37] width 31 height 7
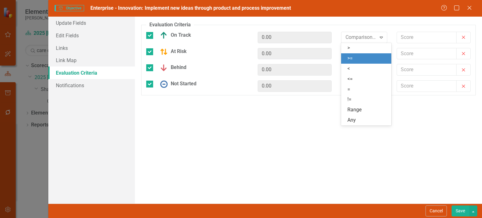
click at [357, 61] on div ">=" at bounding box center [367, 58] width 40 height 7
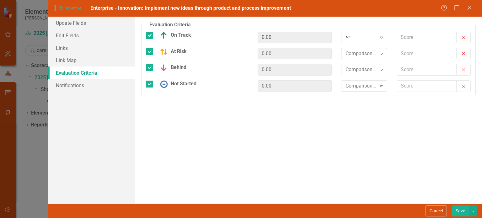
click at [359, 51] on div "Comparison..." at bounding box center [360, 53] width 31 height 7
click at [176, 50] on div "At Risk" at bounding box center [172, 52] width 30 height 8
click at [150, 50] on input "At Risk" at bounding box center [148, 50] width 4 height 4
checkbox input "false"
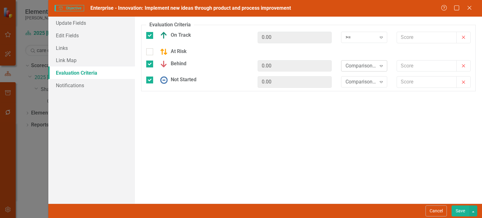
click at [349, 67] on div "Comparison..." at bounding box center [360, 65] width 31 height 7
click at [354, 76] on div ">" at bounding box center [367, 76] width 40 height 7
click at [354, 80] on div "Comparison..." at bounding box center [360, 81] width 31 height 7
click at [363, 168] on div "Any" at bounding box center [367, 165] width 40 height 7
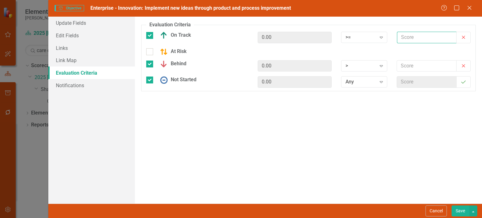
click at [404, 39] on input "text" at bounding box center [427, 38] width 60 height 12
type input "75"
type input "0"
click at [461, 212] on button "Save" at bounding box center [460, 210] width 18 height 11
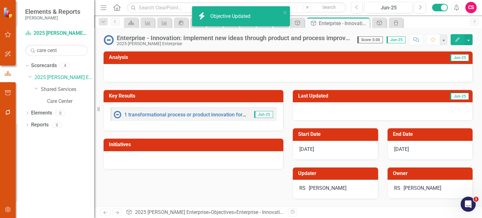
click at [118, 212] on icon "Next" at bounding box center [116, 213] width 5 height 4
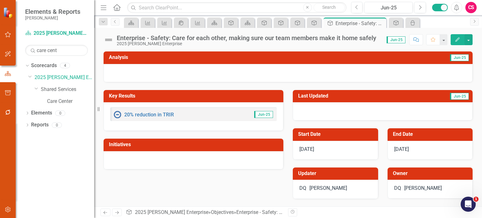
click at [453, 40] on button "Edit" at bounding box center [458, 39] width 14 height 11
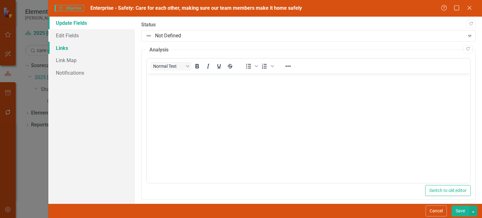
click at [63, 51] on link "Links" at bounding box center [91, 48] width 87 height 13
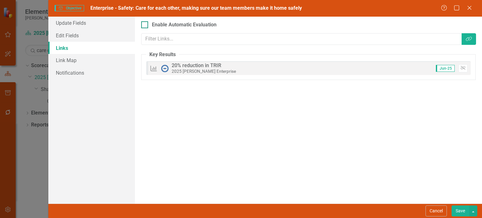
click at [154, 25] on div "Enable Automatic Evaluation" at bounding box center [184, 24] width 65 height 7
click at [145, 25] on input "Enable Automatic Evaluation" at bounding box center [143, 23] width 4 height 4
checkbox input "true"
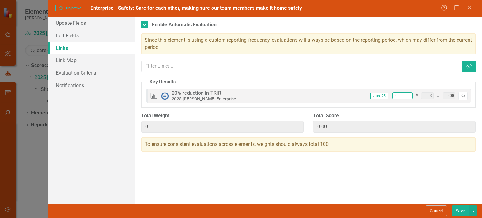
drag, startPoint x: 398, startPoint y: 99, endPoint x: 388, endPoint y: 98, distance: 10.4
click at [388, 98] on div "Jun-25 0 * 0 = 0.00 Unlink" at bounding box center [416, 96] width 103 height 8
type input "1"
type input "10"
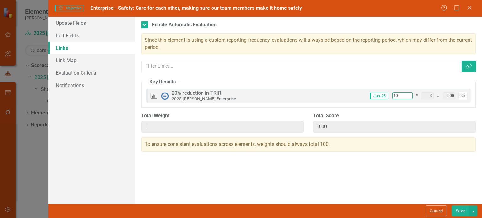
type input "10"
type input "100"
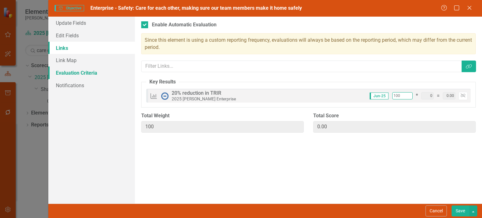
type input "100"
click at [119, 76] on link "Evaluation Criteria" at bounding box center [91, 73] width 87 height 13
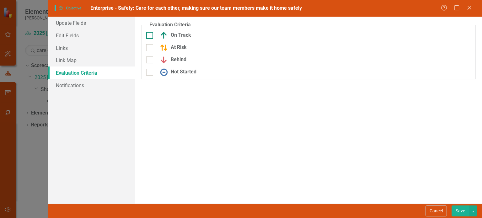
click at [179, 37] on div "On Track" at bounding box center [174, 36] width 34 height 8
click at [150, 36] on input "On Track" at bounding box center [148, 34] width 4 height 4
checkbox input "true"
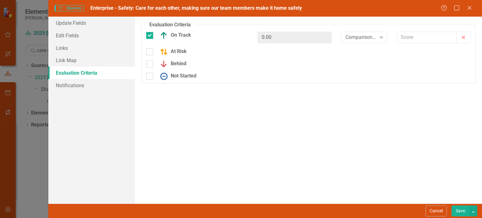
click at [180, 70] on div "Behind" at bounding box center [196, 66] width 111 height 12
click at [179, 68] on div "Behind" at bounding box center [196, 66] width 111 height 12
click at [179, 67] on div "Behind" at bounding box center [171, 64] width 29 height 8
click at [150, 65] on input "Behind" at bounding box center [148, 63] width 4 height 4
checkbox input "true"
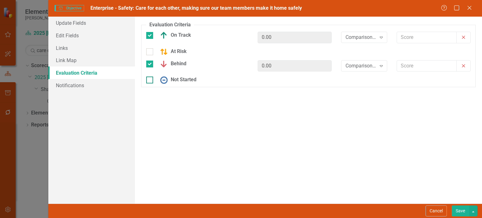
drag, startPoint x: 178, startPoint y: 81, endPoint x: 182, endPoint y: 80, distance: 4.9
click at [178, 81] on div "Not Started" at bounding box center [177, 80] width 40 height 8
click at [150, 81] on input "Not Started" at bounding box center [148, 79] width 4 height 4
checkbox input "true"
click at [372, 40] on div "Comparison..." at bounding box center [360, 37] width 31 height 7
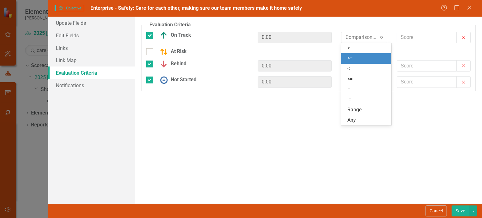
click at [362, 56] on div ">=" at bounding box center [367, 58] width 40 height 7
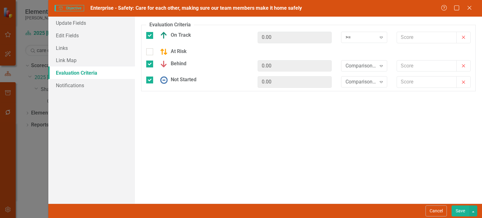
click at [362, 57] on div "At Risk" at bounding box center [308, 54] width 334 height 12
click at [359, 66] on div "Comparison..." at bounding box center [360, 65] width 31 height 7
click at [363, 74] on div ">" at bounding box center [367, 76] width 40 height 7
click at [363, 75] on div "> Expand" at bounding box center [364, 67] width 56 height 15
click at [363, 82] on div "Comparison..." at bounding box center [360, 81] width 31 height 7
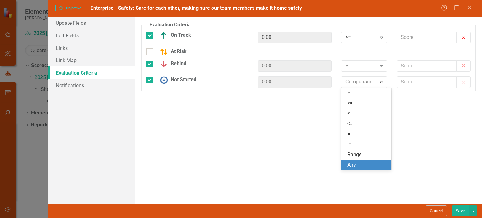
click at [358, 163] on div "Any" at bounding box center [367, 165] width 40 height 7
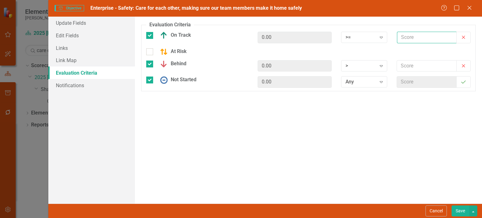
click at [402, 37] on input "text" at bounding box center [427, 38] width 60 height 12
type input "75"
type input "0"
click at [458, 214] on button "Save" at bounding box center [460, 210] width 18 height 11
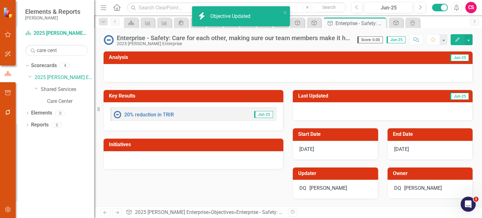
click at [119, 212] on link "Next" at bounding box center [117, 213] width 10 height 8
